Goal: Check status: Check status

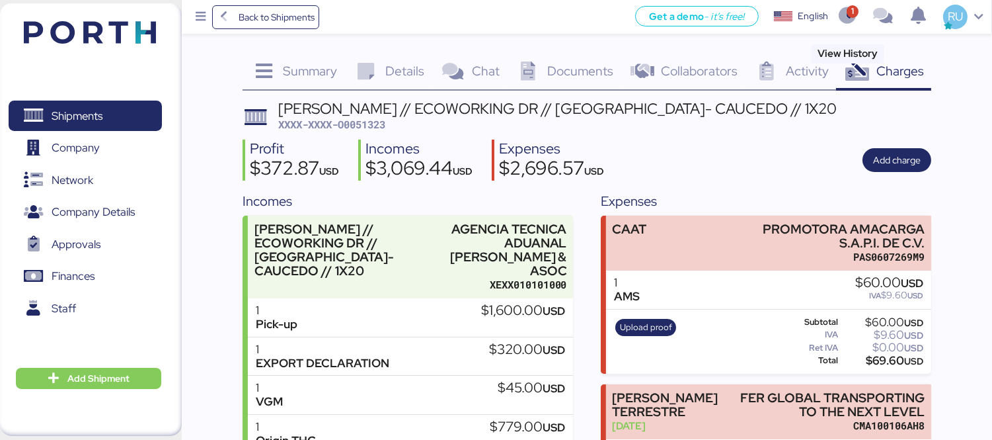
click at [853, 14] on icon "button" at bounding box center [848, 16] width 22 height 17
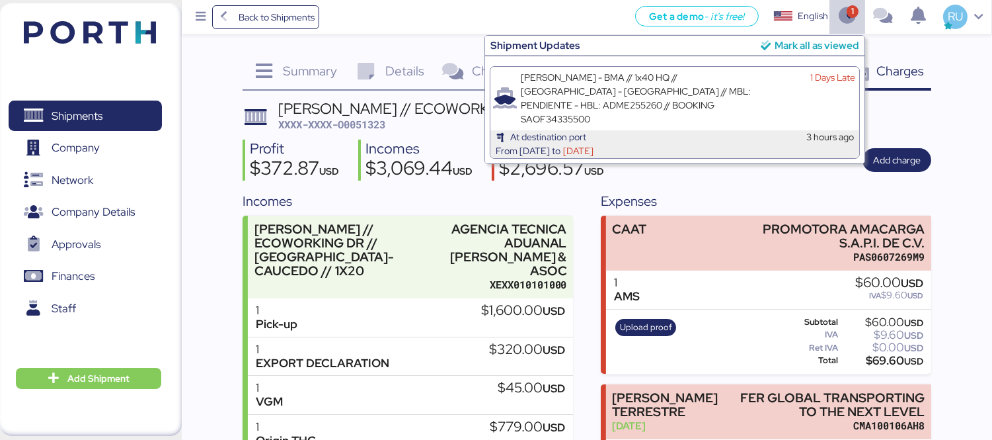
click at [782, 50] on div "Mark all as viewed" at bounding box center [817, 45] width 85 height 15
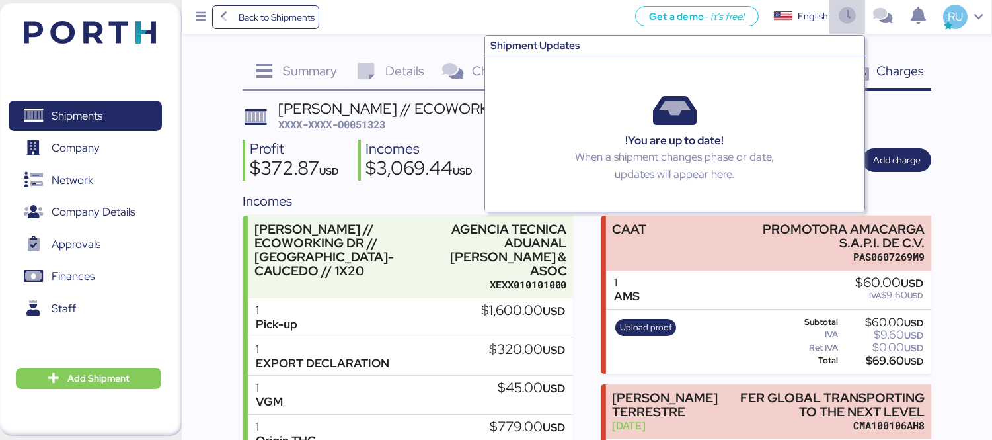
click at [917, 89] on div "Charges 0" at bounding box center [883, 73] width 95 height 36
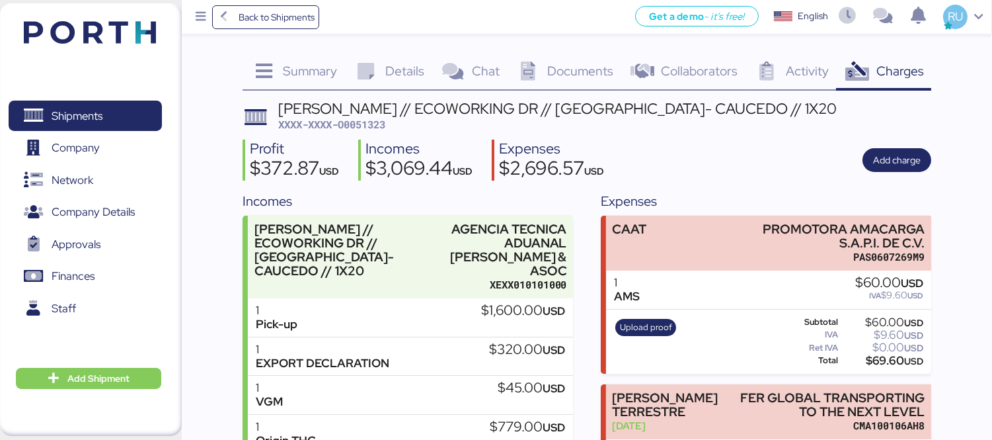
click at [952, 113] on div "Summary 0 Details 0 Chat 0 Documents 0 Collaborators 0 Activity 0 Charges 0 [PE…" at bounding box center [496, 436] width 992 height 872
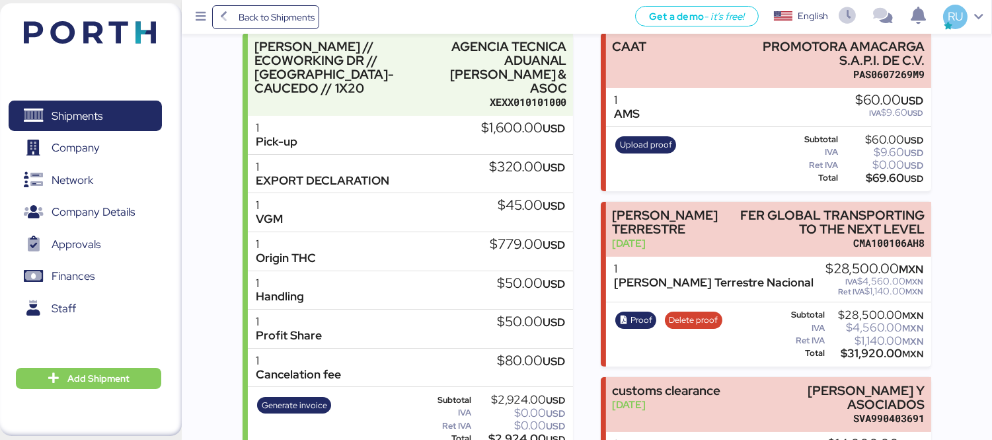
scroll to position [120, 0]
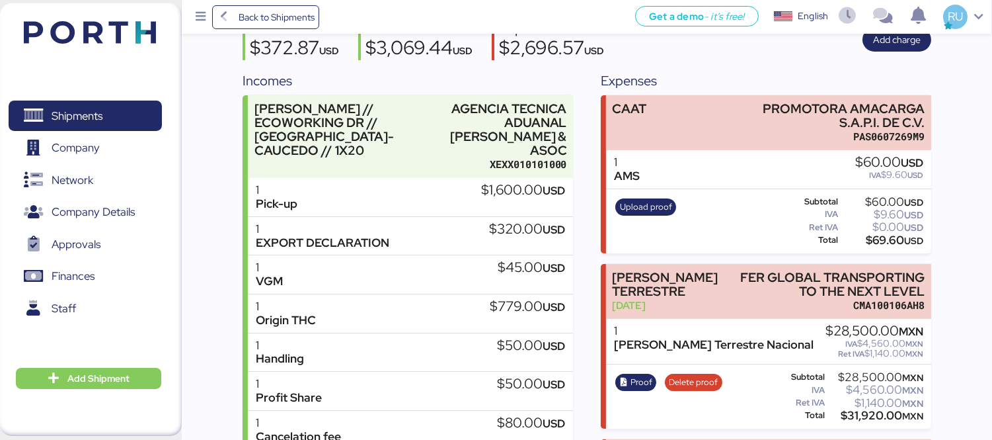
click at [143, 37] on img at bounding box center [90, 32] width 132 height 22
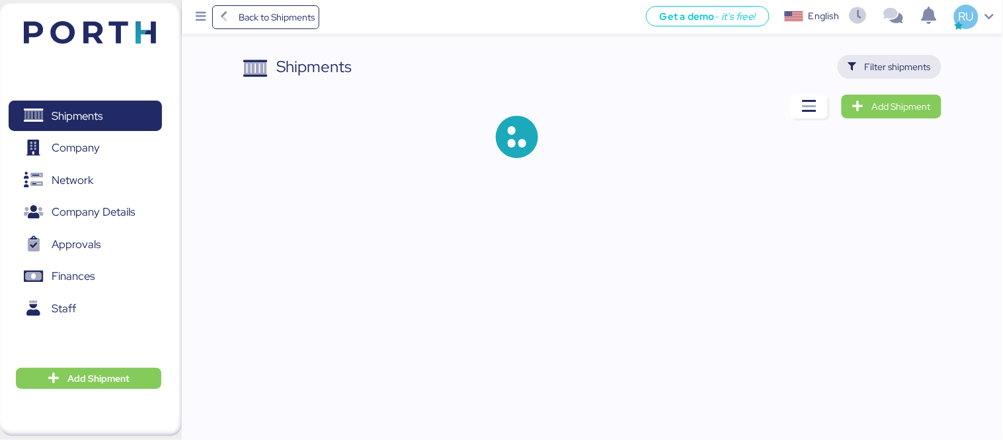
click at [888, 71] on span "Filter shipments" at bounding box center [898, 67] width 66 height 16
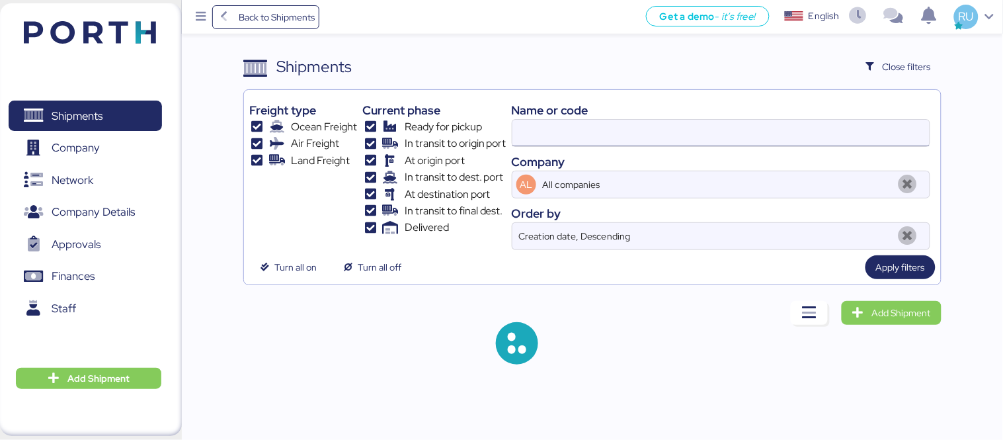
click at [586, 126] on input at bounding box center [720, 133] width 417 height 26
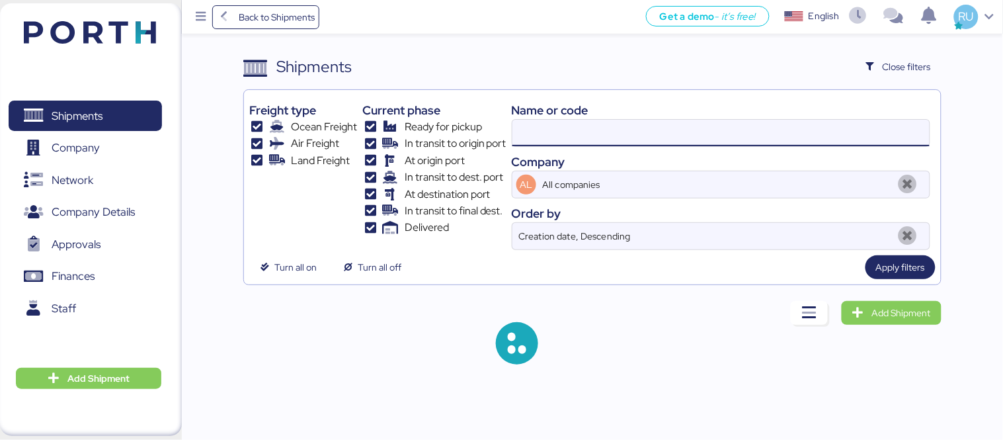
paste input "O0051995 -168551"
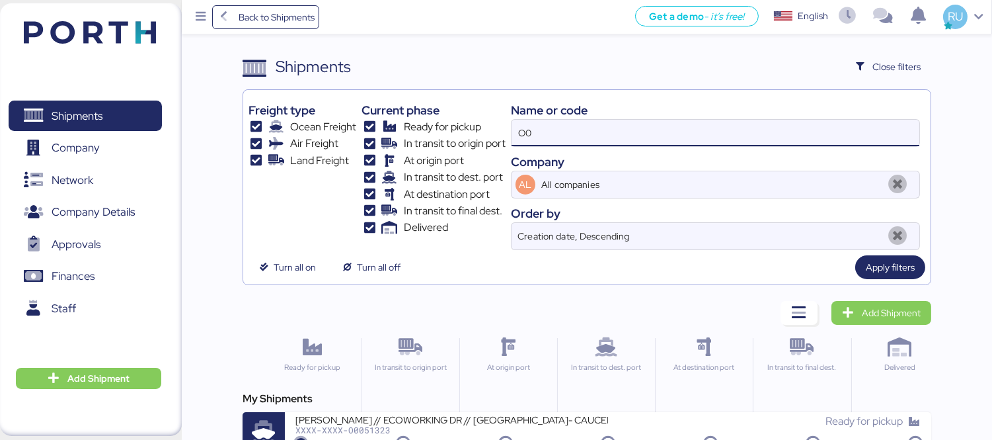
type input "O"
paste input "O0051995 -168551"
type input "O0051995"
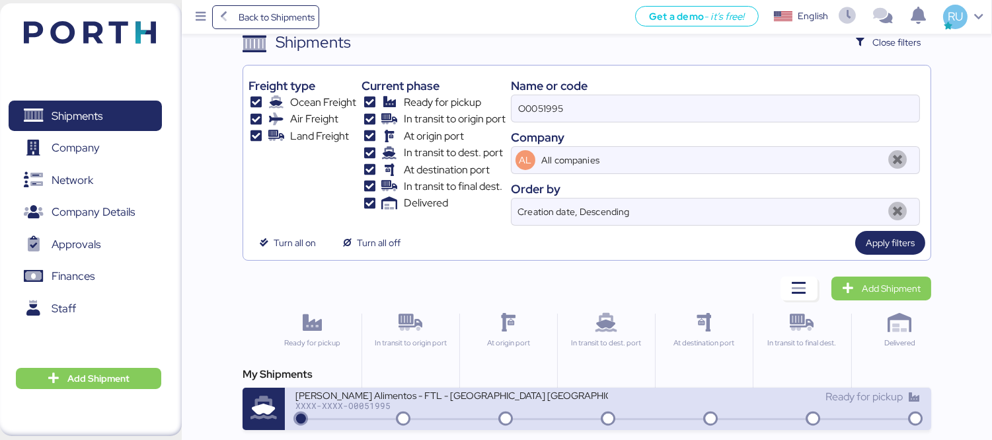
click at [504, 401] on div "XXXX-XXXX-O0051995" at bounding box center [451, 405] width 313 height 9
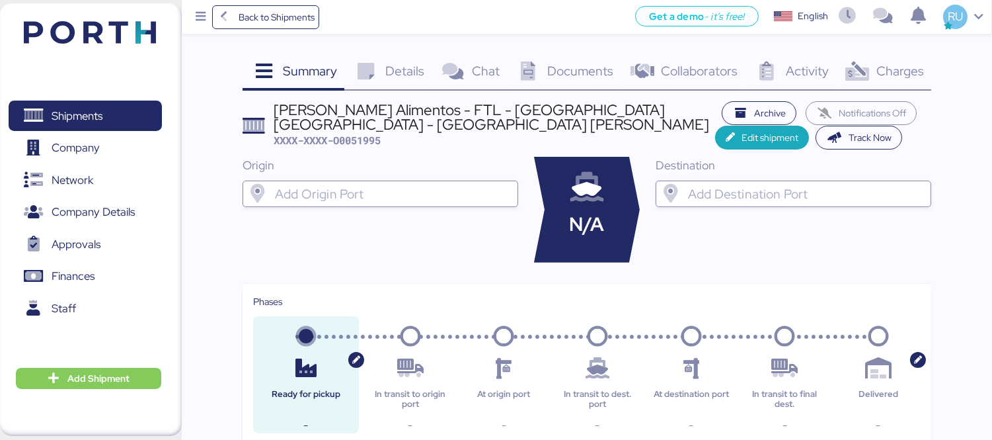
click at [894, 84] on div "Charges 0" at bounding box center [883, 73] width 95 height 36
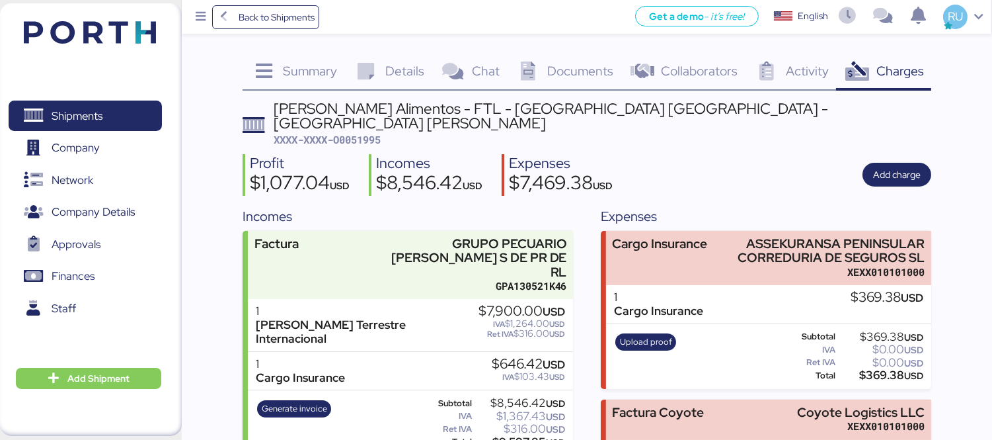
click at [352, 116] on div "[PERSON_NAME] Alimentos - FTL - [GEOGRAPHIC_DATA] [GEOGRAPHIC_DATA] - [GEOGRAPH…" at bounding box center [603, 124] width 658 height 46
copy span "O0051995"
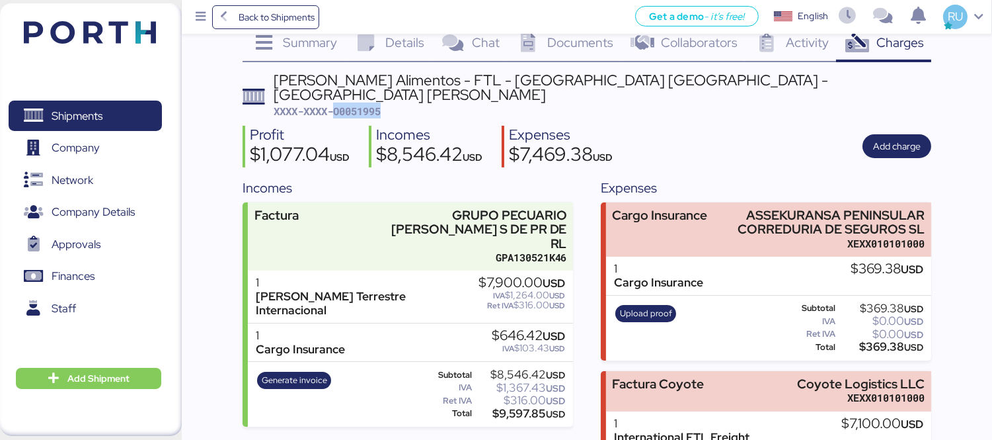
scroll to position [29, 0]
click at [722, 182] on div "Expenses Cargo Insurance ASSEKURANSA PENINSULAR CORREDURIA DE SEGUROS SL XEXX01…" at bounding box center [766, 345] width 330 height 336
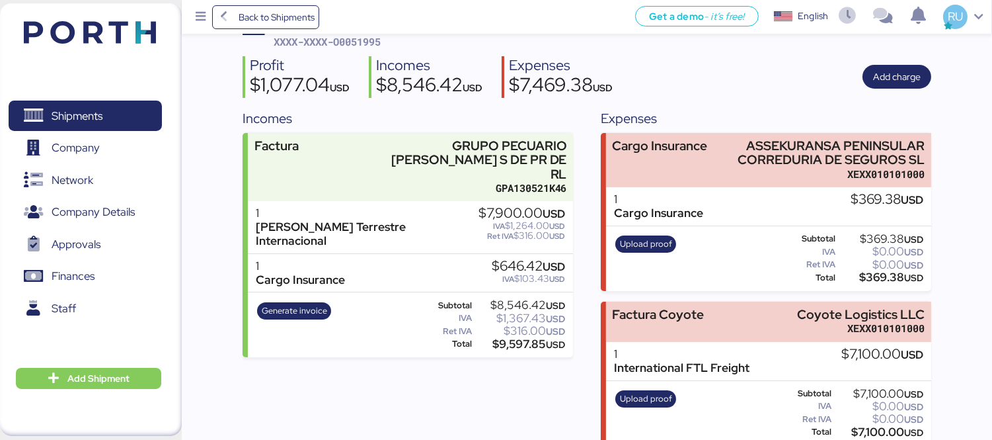
click at [425, 254] on div "1 Cargo Insurance $646.42 USD IVA $103.43 USD" at bounding box center [410, 273] width 325 height 39
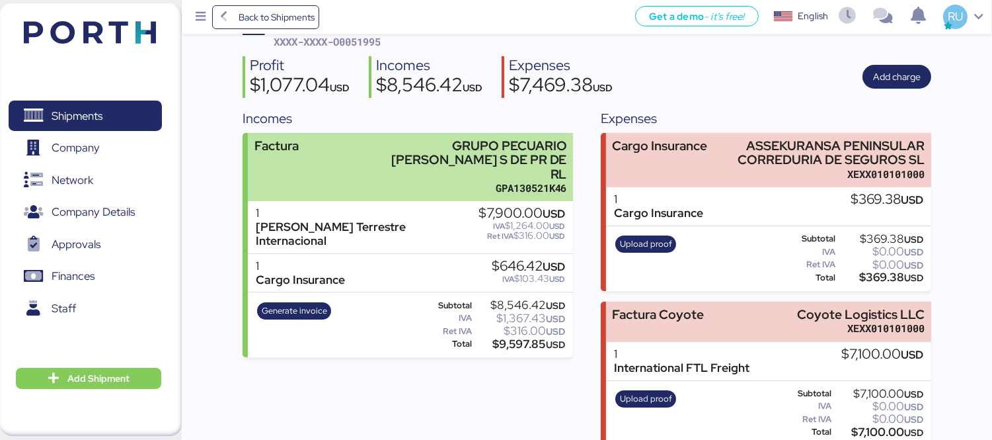
click at [403, 139] on div "GRUPO PECUARIO [PERSON_NAME] S DE PR DE RL" at bounding box center [473, 160] width 188 height 42
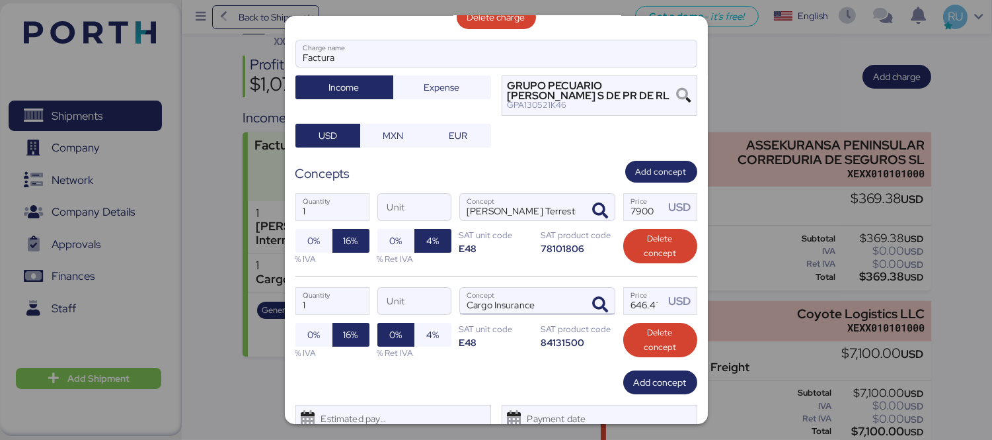
scroll to position [139, 0]
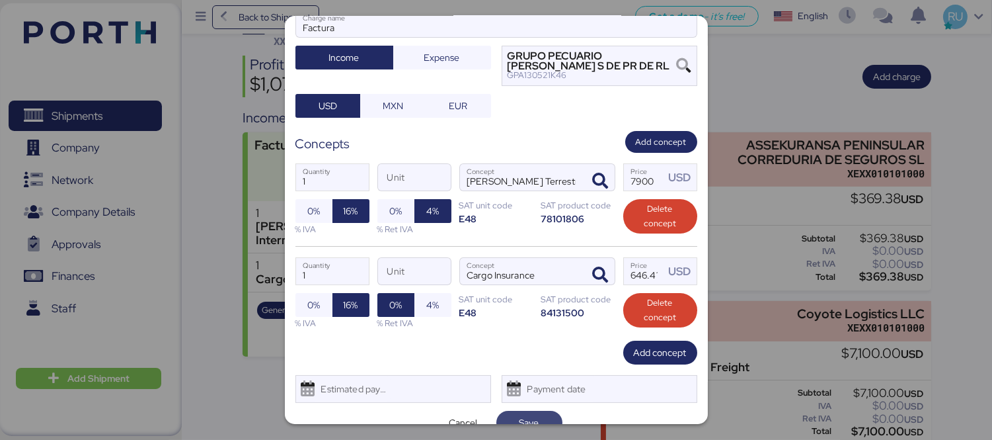
click at [512, 413] on span "Save" at bounding box center [529, 422] width 45 height 19
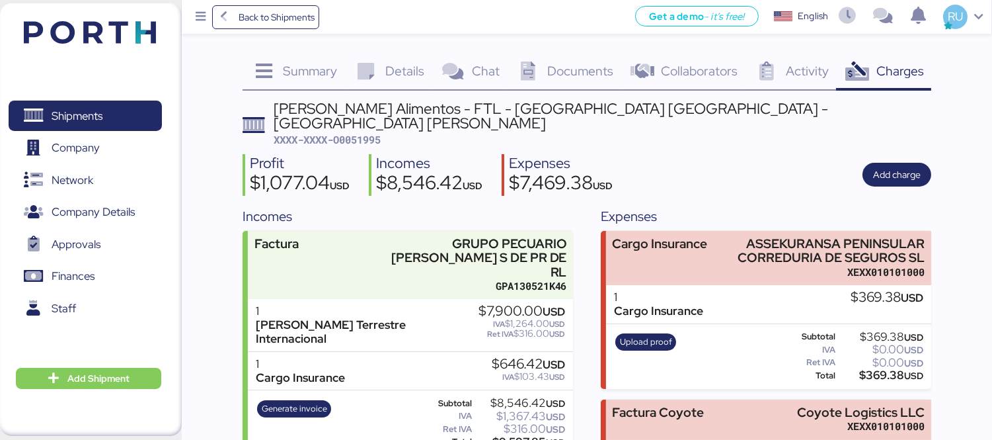
click at [69, 28] on img at bounding box center [90, 32] width 132 height 22
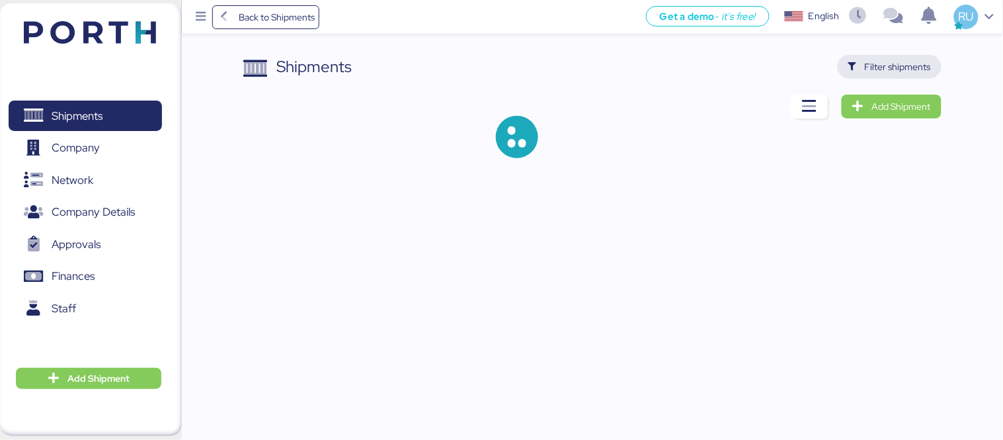
click at [903, 71] on span "Filter shipments" at bounding box center [898, 67] width 66 height 16
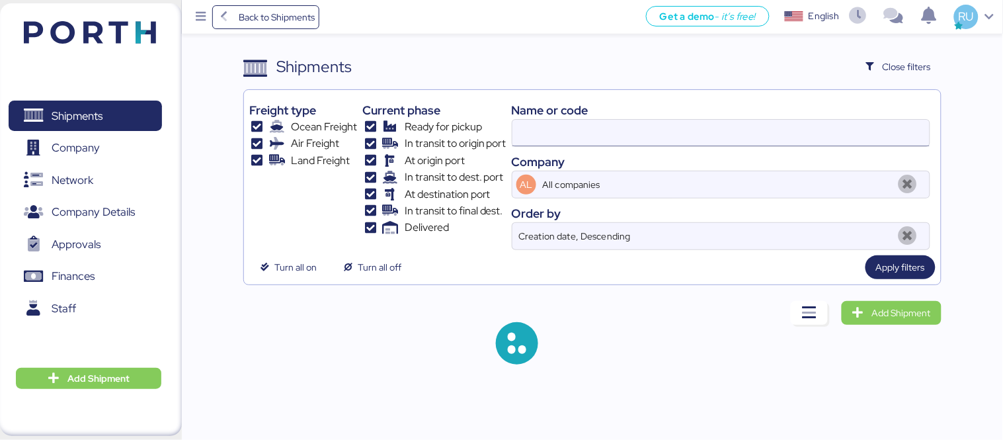
click at [675, 140] on input at bounding box center [720, 133] width 417 height 26
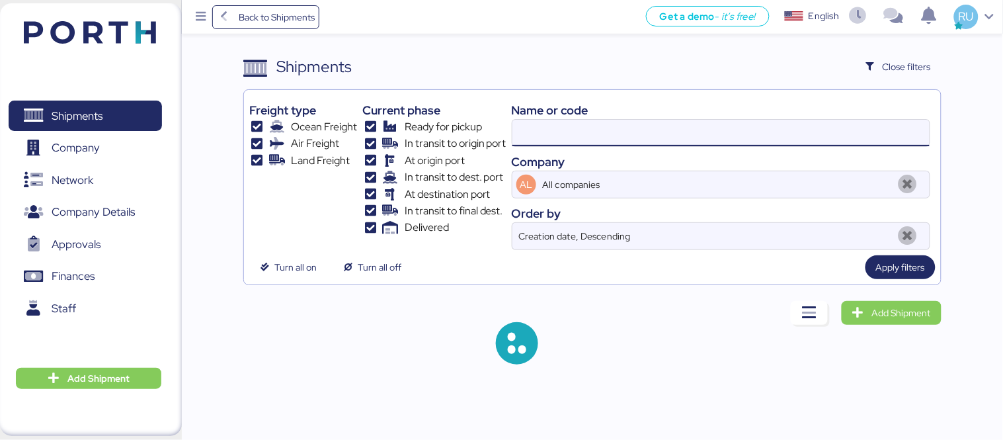
paste input "Buen dia Comparto factura del servicio Quedo atenta"
type input "O"
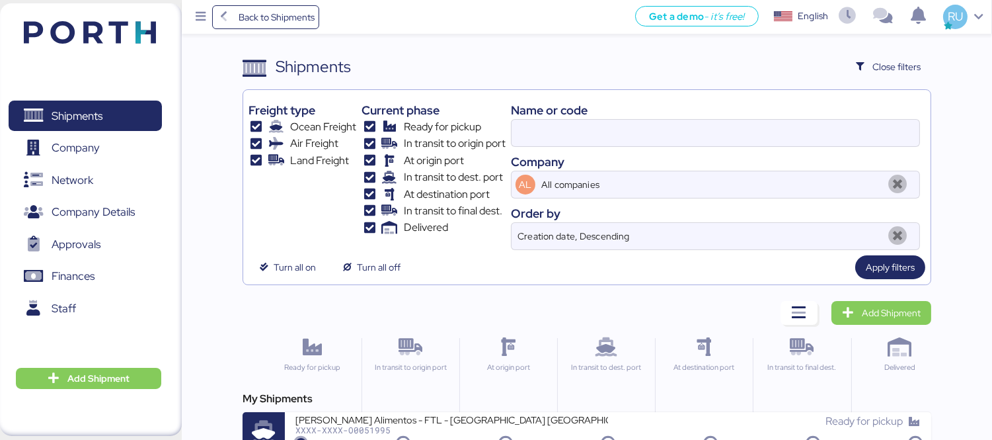
click at [807, 73] on div "Shipments Close filters" at bounding box center [587, 67] width 689 height 24
click at [849, 135] on input at bounding box center [716, 133] width 408 height 26
paste input "O0051323"
type input "O0051323"
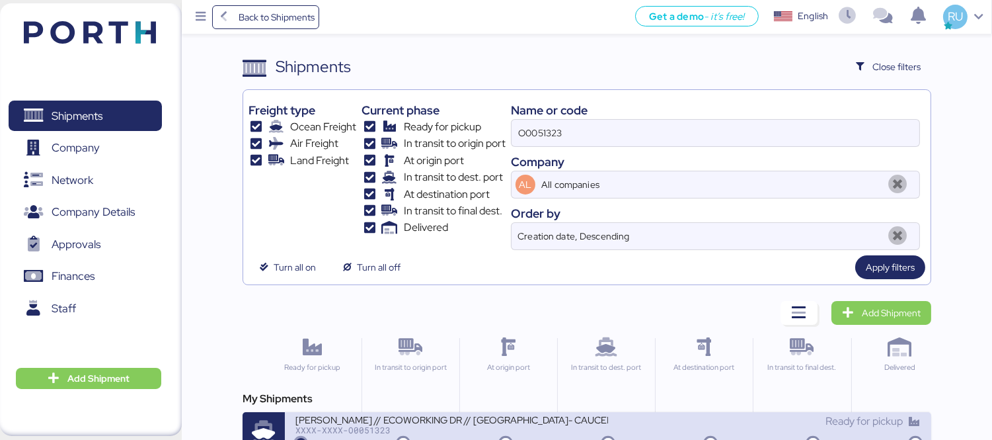
click at [595, 420] on div "[PERSON_NAME] // ECOWORKING DR // [GEOGRAPHIC_DATA]- CAUCEDO // 1X20" at bounding box center [451, 418] width 313 height 11
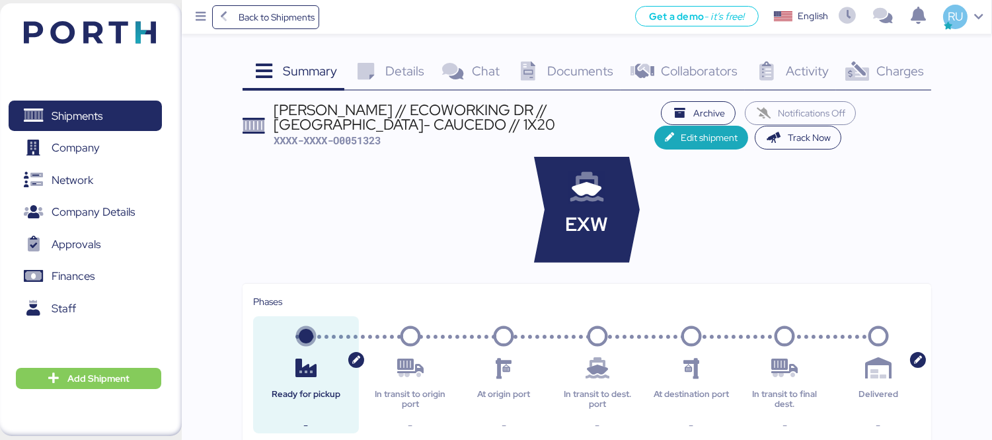
click at [880, 66] on span "Charges" at bounding box center [900, 70] width 48 height 17
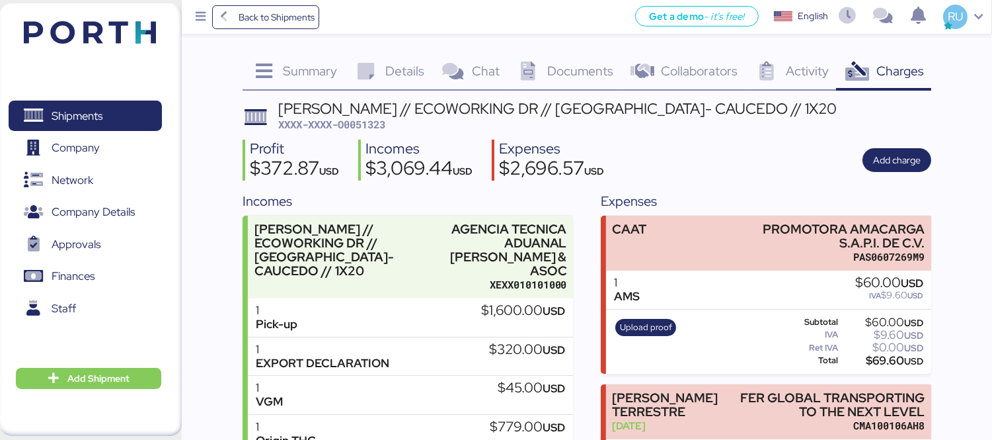
click at [362, 122] on span "XXXX-XXXX-O0051323" at bounding box center [331, 124] width 107 height 13
copy span "O0051323"
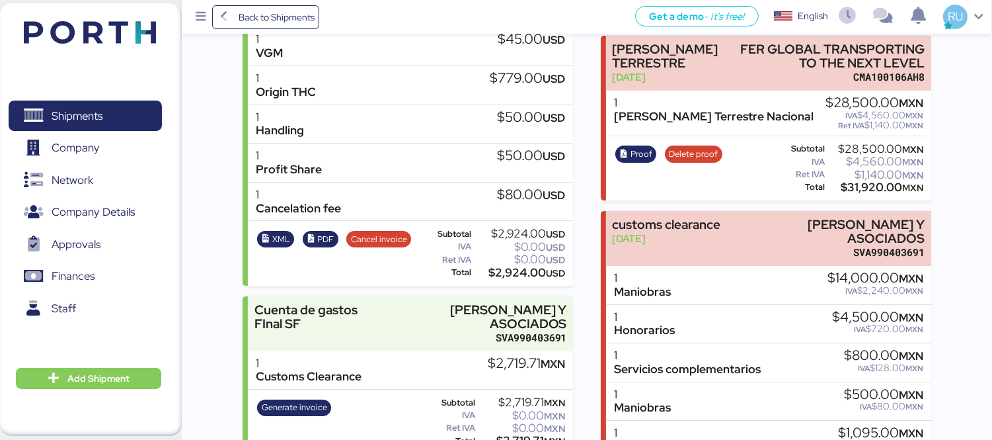
scroll to position [349, 0]
click at [315, 231] on span "PDF" at bounding box center [320, 238] width 27 height 15
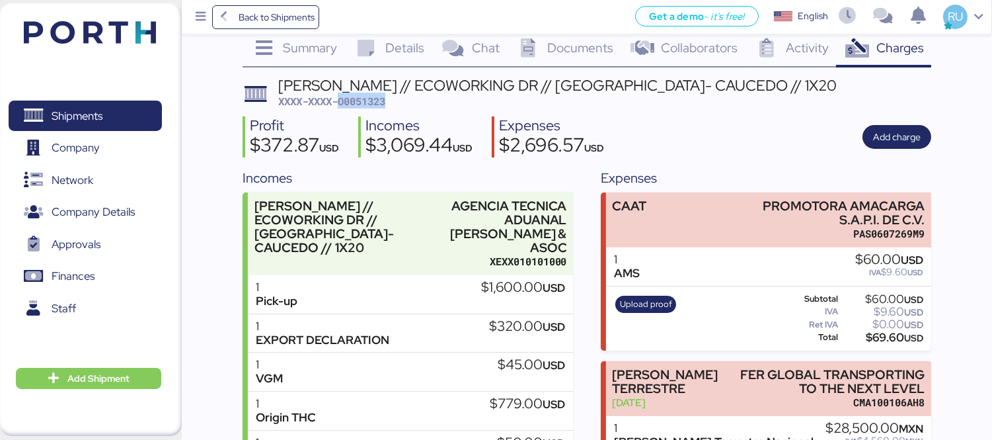
scroll to position [0, 0]
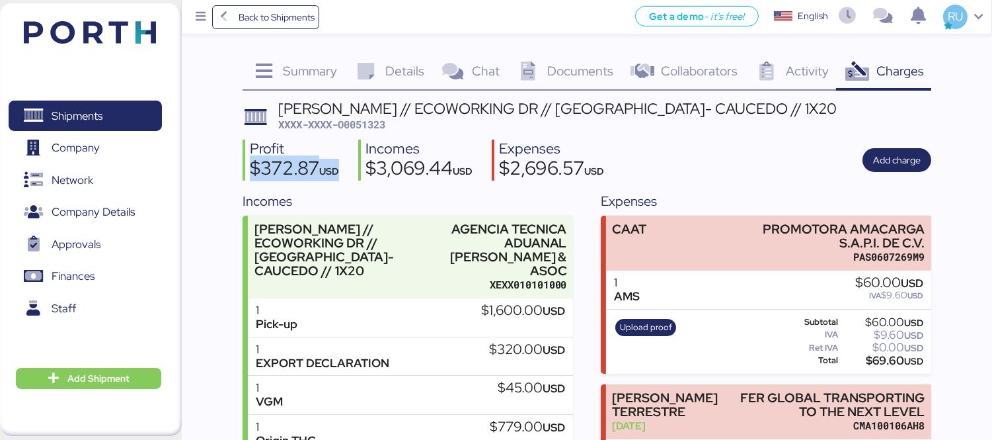
drag, startPoint x: 249, startPoint y: 168, endPoint x: 346, endPoint y: 167, distance: 97.8
click at [346, 167] on div "Profit $372.87 USD Incomes $3,069.44 USD Expenses $2,696.57 USD Add charge" at bounding box center [587, 160] width 689 height 42
